Goal: Task Accomplishment & Management: Manage account settings

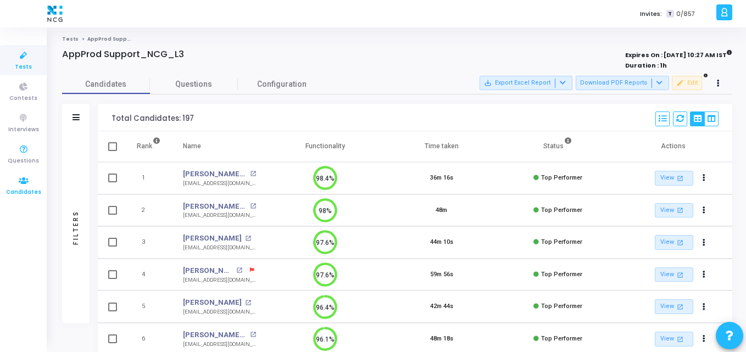
click at [19, 178] on icon at bounding box center [23, 181] width 23 height 14
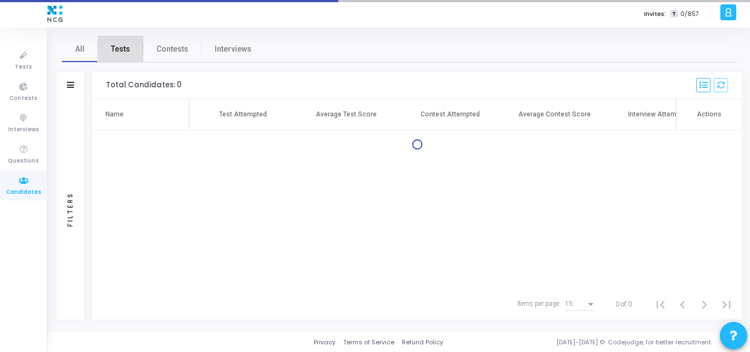
click at [121, 48] on span "Tests" at bounding box center [120, 49] width 19 height 12
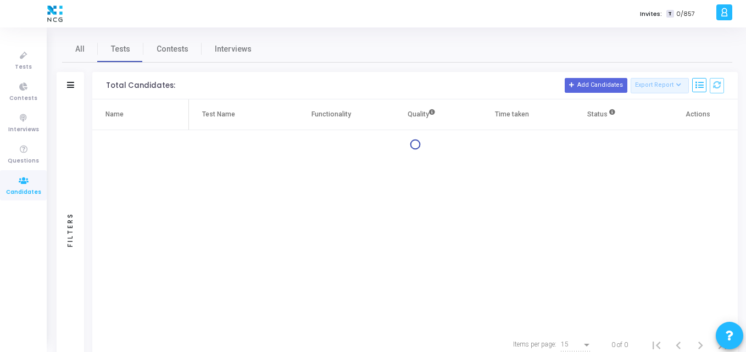
click at [77, 86] on div "Filters" at bounding box center [70, 85] width 27 height 27
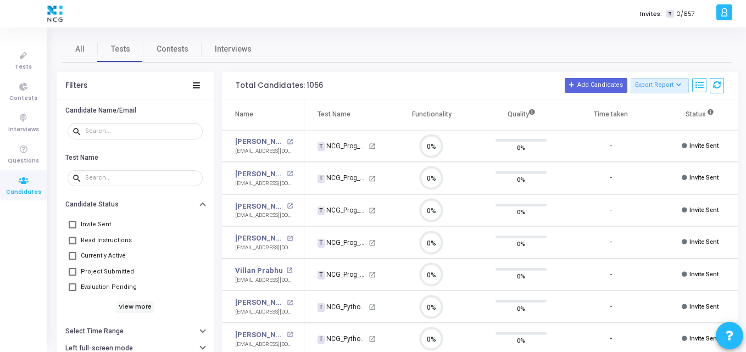
scroll to position [23, 28]
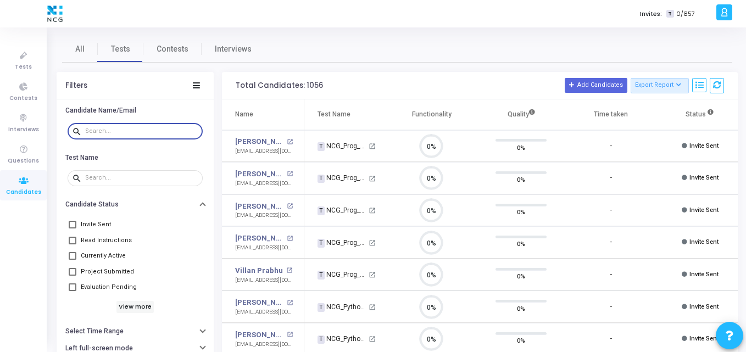
click at [124, 131] on input "text" at bounding box center [141, 131] width 113 height 7
paste input "[EMAIL_ADDRESS][DOMAIN_NAME]"
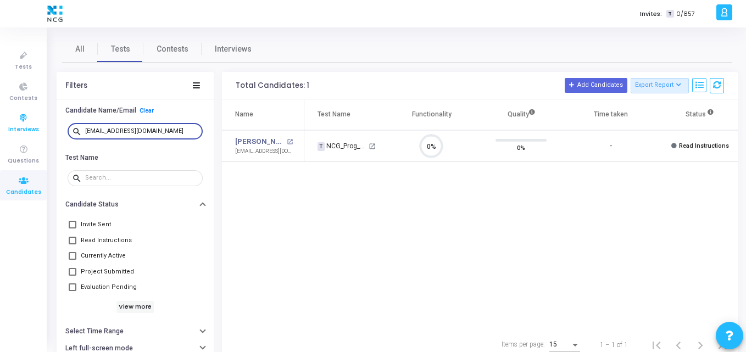
drag, startPoint x: 161, startPoint y: 130, endPoint x: 32, endPoint y: 128, distance: 128.5
click at [32, 128] on div "Tests Contests Interviews Questions Candidates Invites: T 0/857 K Kajal Setting…" at bounding box center [373, 176] width 746 height 352
paste input "prabonam9"
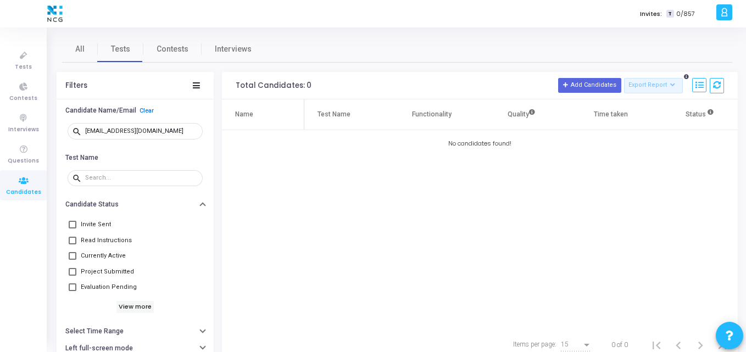
click at [255, 176] on div "Name Test Name Functionality Quality Time taken Status Actions No candidates fo…" at bounding box center [480, 214] width 516 height 230
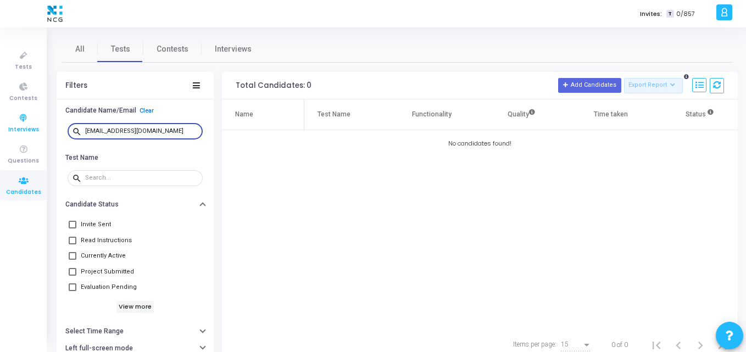
drag, startPoint x: 166, startPoint y: 131, endPoint x: 1, endPoint y: 122, distance: 165.5
click at [1, 122] on div "Tests Contests Interviews Questions Candidates Invites: T 0/857 K Kajal Setting…" at bounding box center [373, 176] width 746 height 352
paste input "swapnilnimbalkar077"
type input "[EMAIL_ADDRESS][DOMAIN_NAME]"
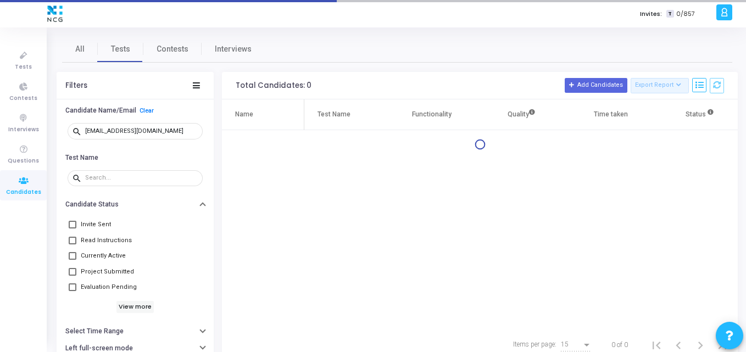
click at [410, 234] on div "Name Test Name Functionality Quality Time taken Status Actions" at bounding box center [480, 214] width 516 height 230
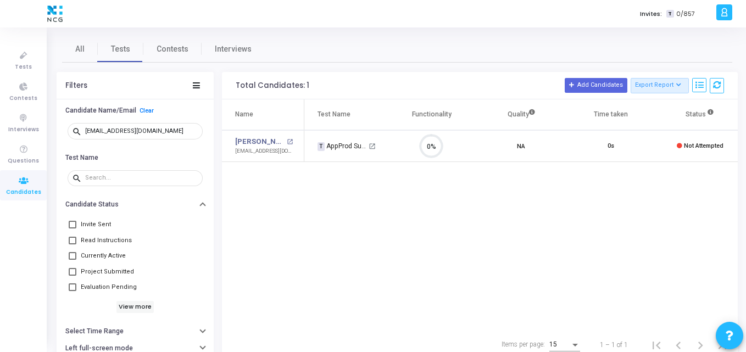
scroll to position [23, 28]
click at [331, 208] on div "Name Test Name Functionality Quality Time taken Status Actions [PERSON_NAME] op…" at bounding box center [480, 214] width 516 height 230
click at [24, 58] on icon at bounding box center [23, 56] width 23 height 14
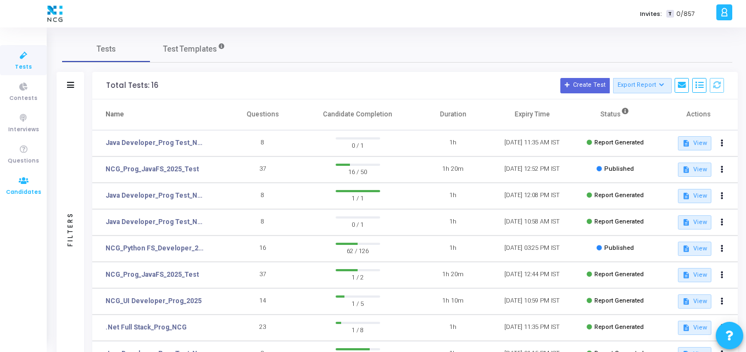
click at [19, 184] on icon at bounding box center [23, 181] width 23 height 14
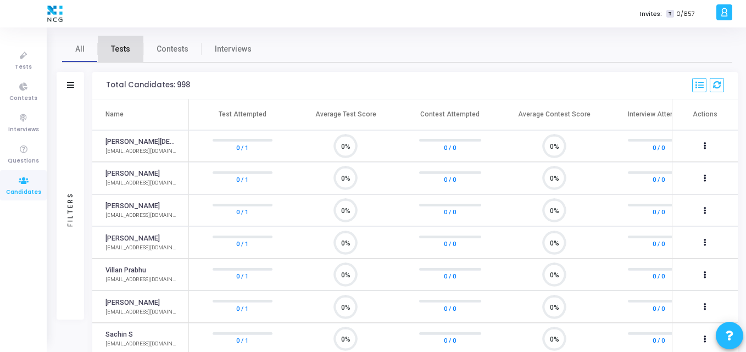
scroll to position [23, 28]
click at [121, 46] on span "Tests" at bounding box center [120, 49] width 19 height 12
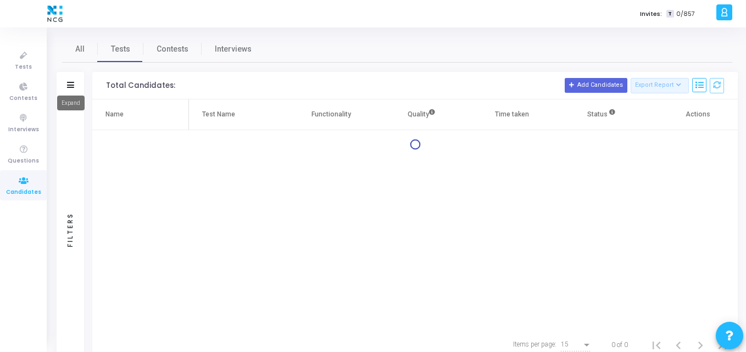
click at [71, 82] on icon at bounding box center [70, 85] width 7 height 6
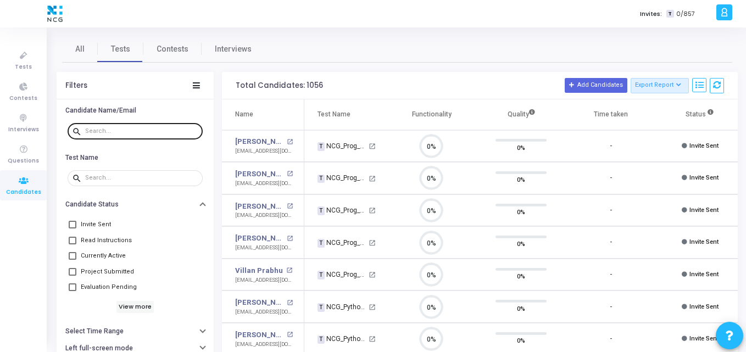
click at [126, 125] on div at bounding box center [141, 131] width 113 height 18
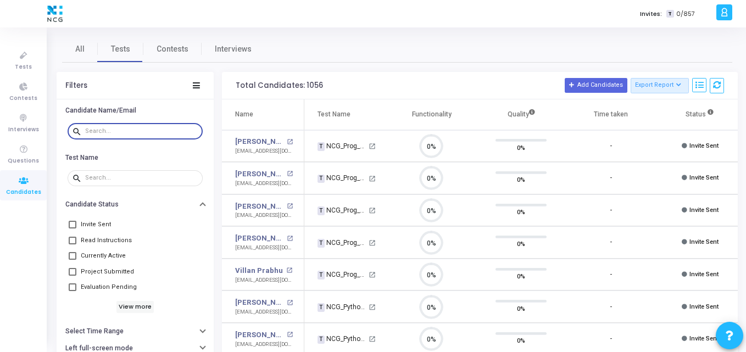
paste input "[EMAIL_ADDRESS][DOMAIN_NAME]"
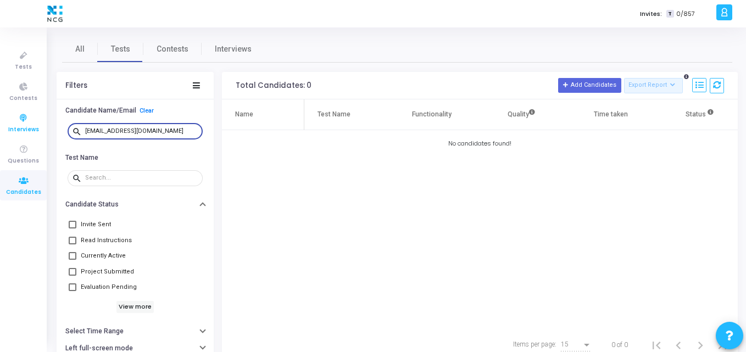
drag, startPoint x: 95, startPoint y: 131, endPoint x: 0, endPoint y: 128, distance: 95.0
click at [0, 128] on div "Tests Contests Interviews Questions Candidates Invites: T 0/857 K Kajal Setting…" at bounding box center [373, 176] width 746 height 352
type input "[EMAIL_ADDRESS][DOMAIN_NAME]"
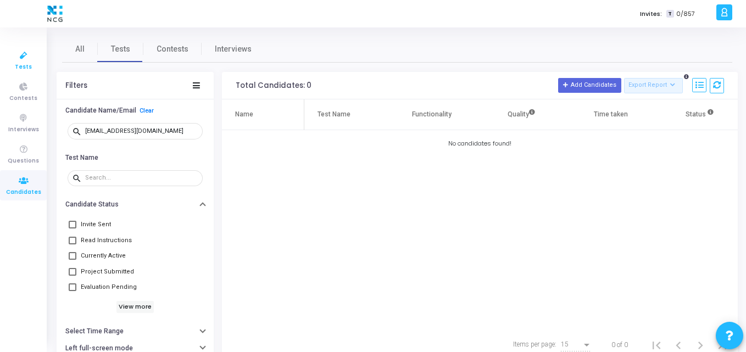
click at [22, 58] on icon at bounding box center [23, 56] width 23 height 14
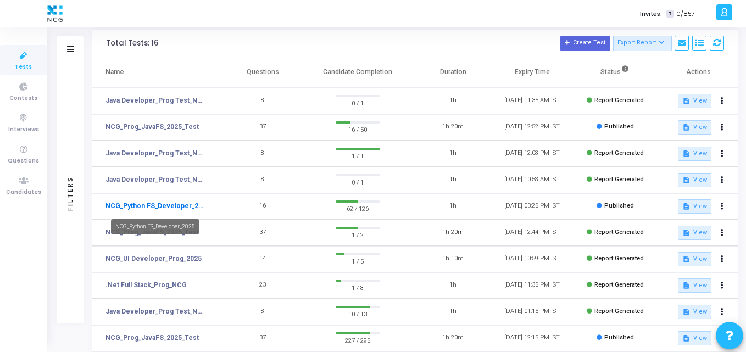
click at [159, 203] on link "NCG_Python FS_Developer_2025" at bounding box center [155, 206] width 101 height 10
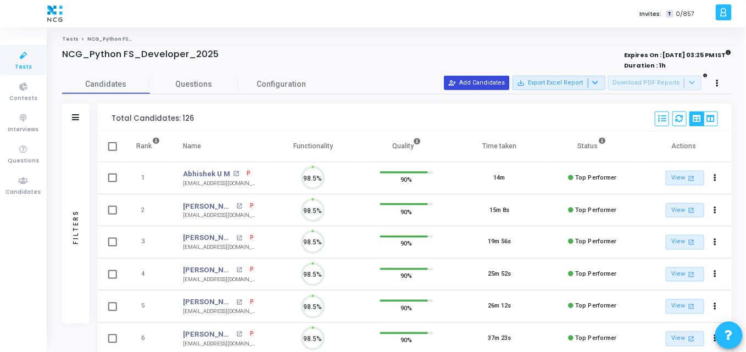
click at [475, 81] on button "person_add_alt Add Candidates" at bounding box center [476, 83] width 65 height 14
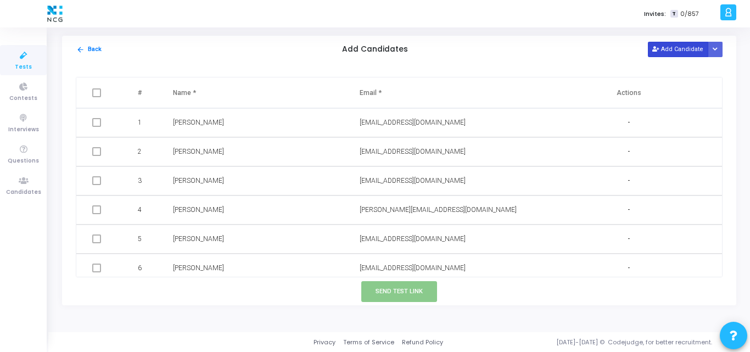
click at [683, 52] on button "Add Candidate" at bounding box center [678, 49] width 60 height 15
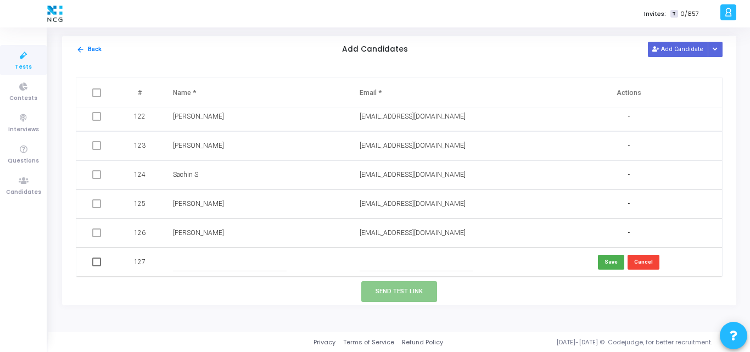
click at [380, 257] on input "text" at bounding box center [417, 262] width 114 height 18
paste input "[EMAIL_ADDRESS][DOMAIN_NAME]"
drag, startPoint x: 370, startPoint y: 262, endPoint x: 263, endPoint y: 254, distance: 107.4
click at [263, 254] on tr "127 [EMAIL_ADDRESS][DOMAIN_NAME] Save Cancel" at bounding box center [399, 262] width 646 height 29
type input "[EMAIL_ADDRESS][DOMAIN_NAME]"
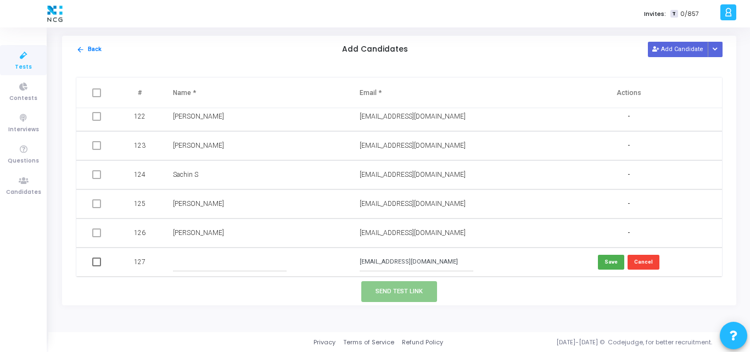
click at [199, 262] on input "text" at bounding box center [230, 262] width 114 height 18
paste input "[PERSON_NAME]"
type input "[PERSON_NAME]"
click at [612, 261] on button "Save" at bounding box center [611, 262] width 26 height 15
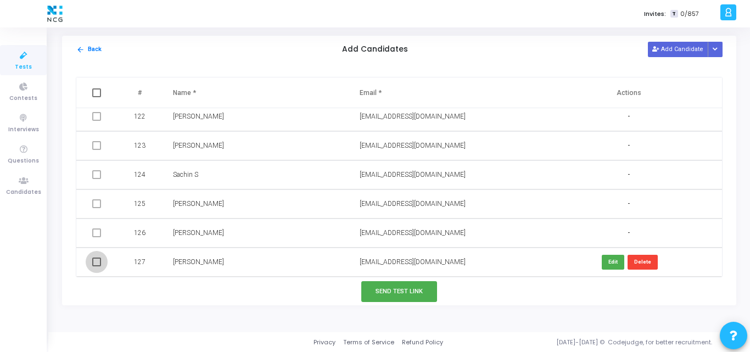
click at [97, 264] on span at bounding box center [96, 261] width 9 height 9
click at [97, 266] on input "checkbox" at bounding box center [96, 266] width 1 height 1
checkbox input "true"
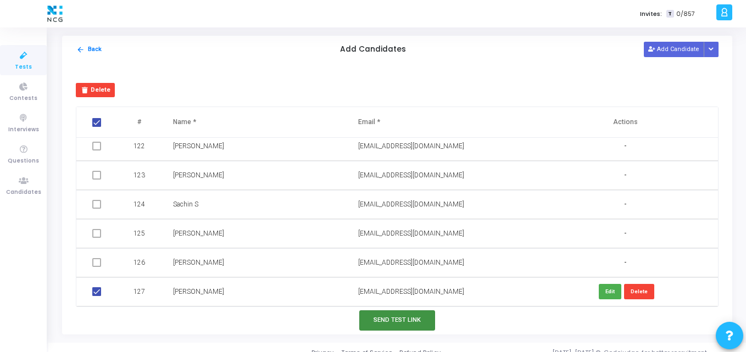
click at [363, 317] on button "Send Test Link" at bounding box center [397, 320] width 76 height 20
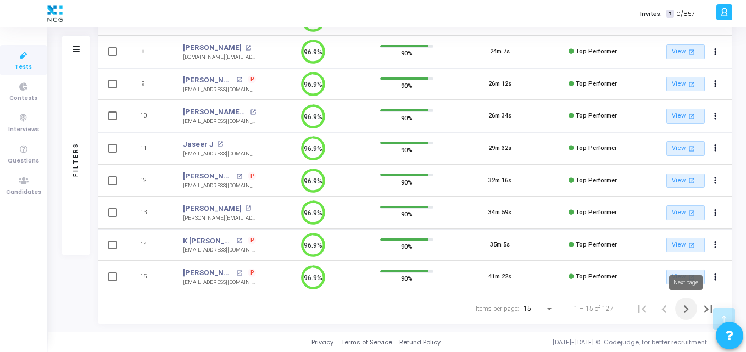
click at [686, 312] on icon "Next page" at bounding box center [685, 308] width 15 height 15
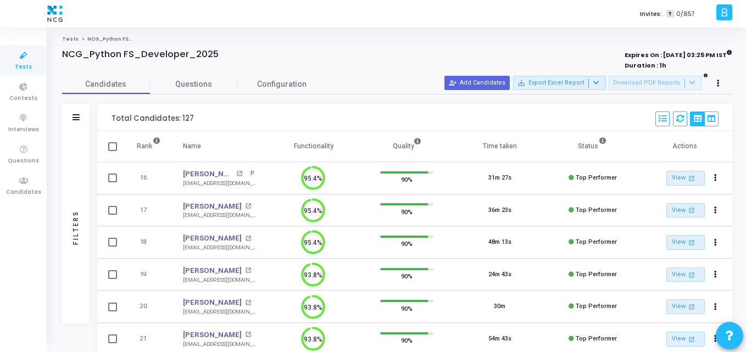
click at [264, 38] on ol "Tests NCG_Python FS_Developer_2025" at bounding box center [397, 39] width 670 height 7
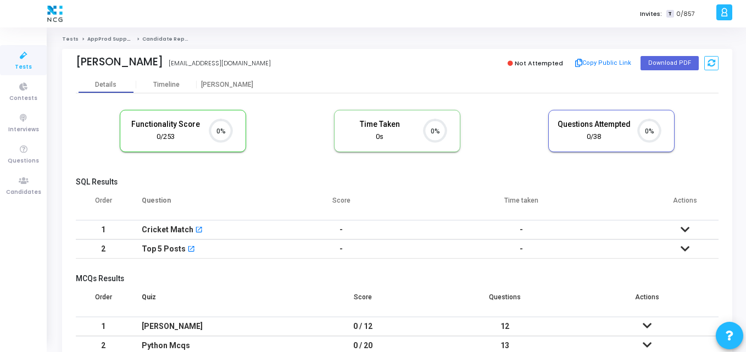
scroll to position [23, 28]
